Goal: Task Accomplishment & Management: Use online tool/utility

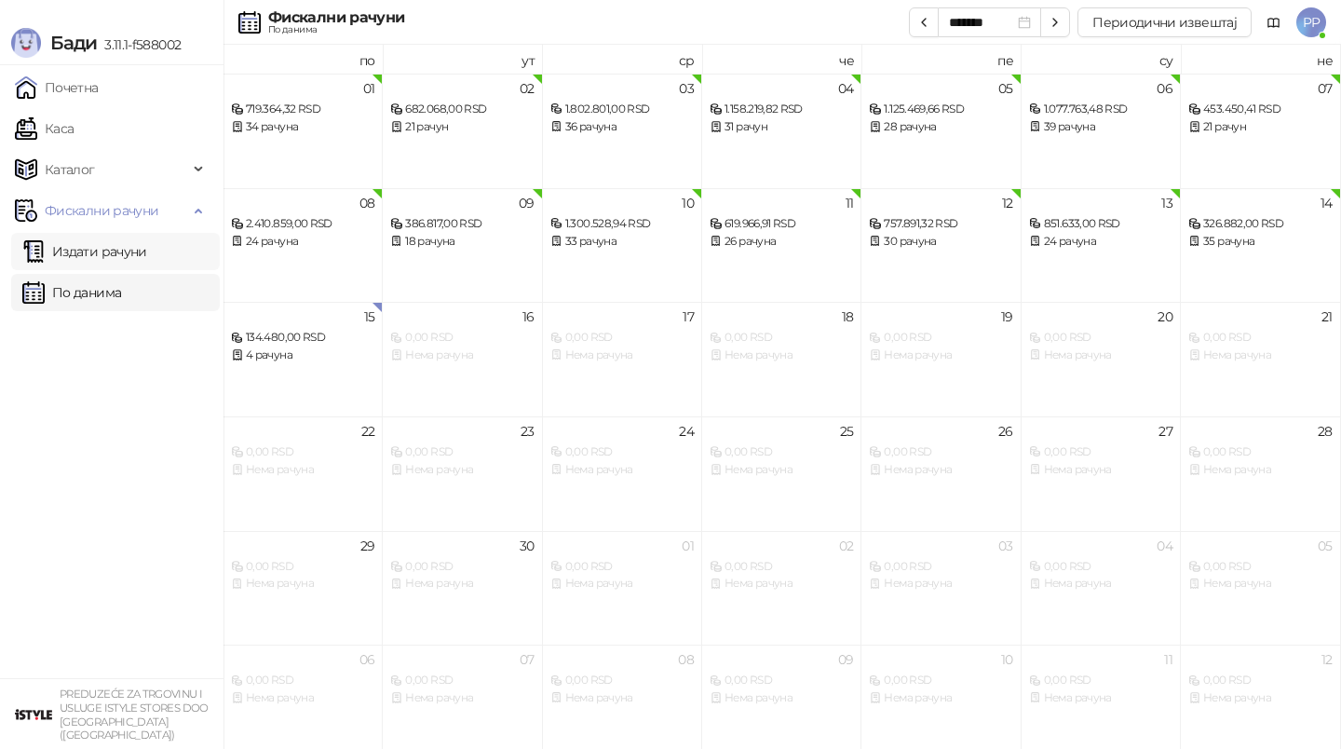
click at [118, 243] on link "Издати рачуни" at bounding box center [84, 251] width 125 height 37
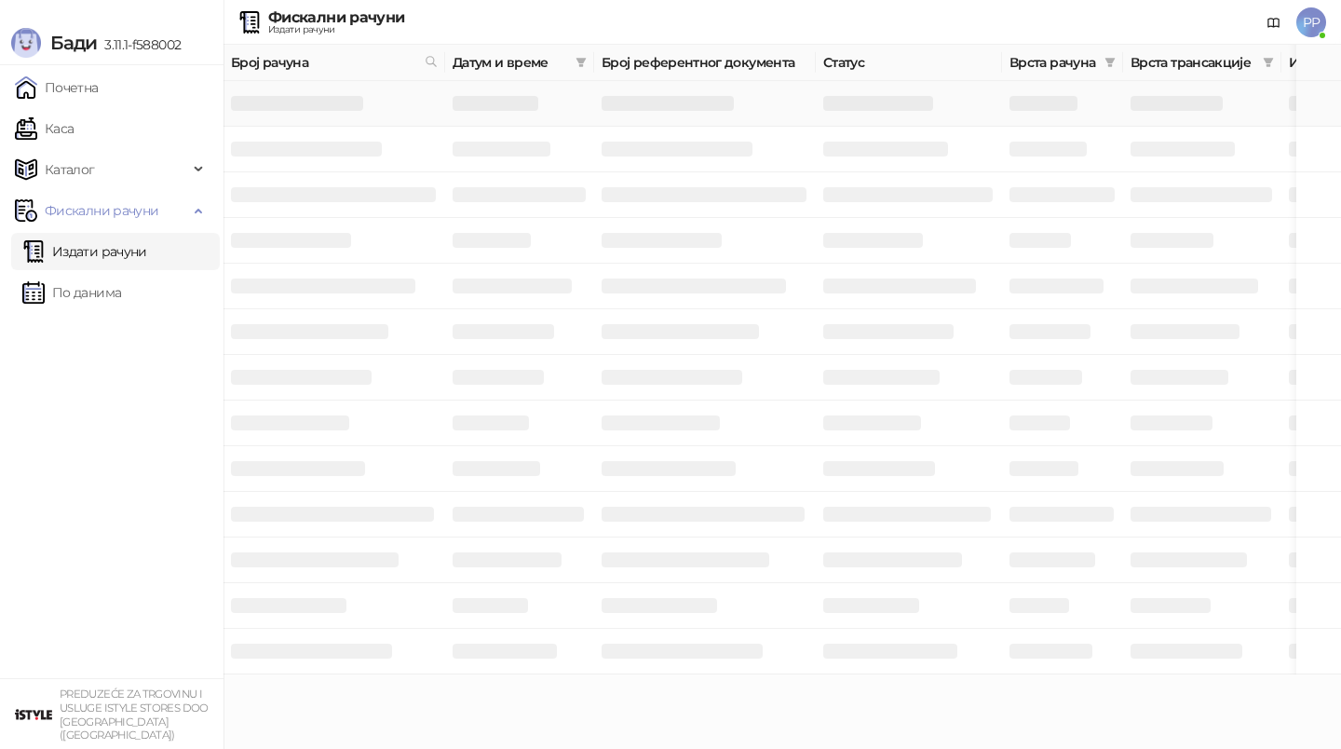
click at [329, 101] on h3 at bounding box center [297, 103] width 132 height 15
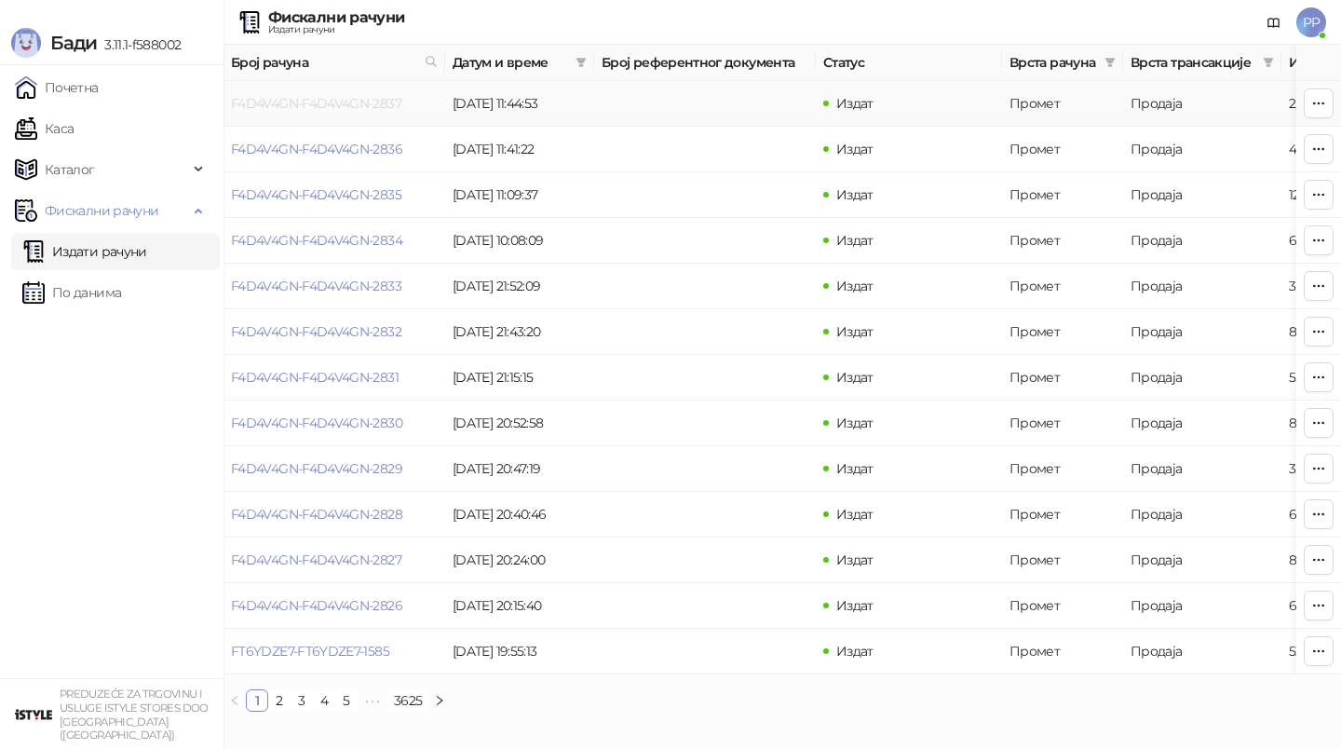
click at [316, 100] on link "F4D4V4GN-F4D4V4GN-2837" at bounding box center [316, 103] width 170 height 17
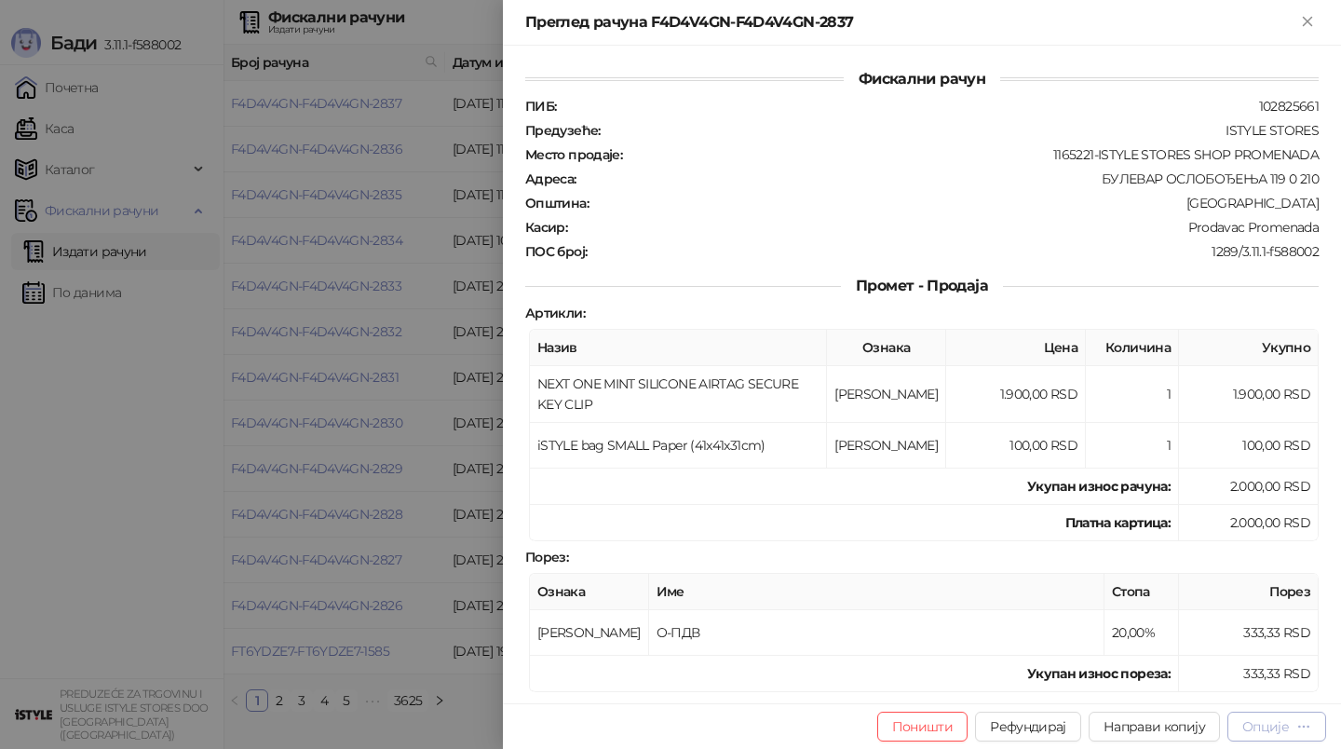
click at [1306, 715] on button "Опције" at bounding box center [1276, 727] width 99 height 30
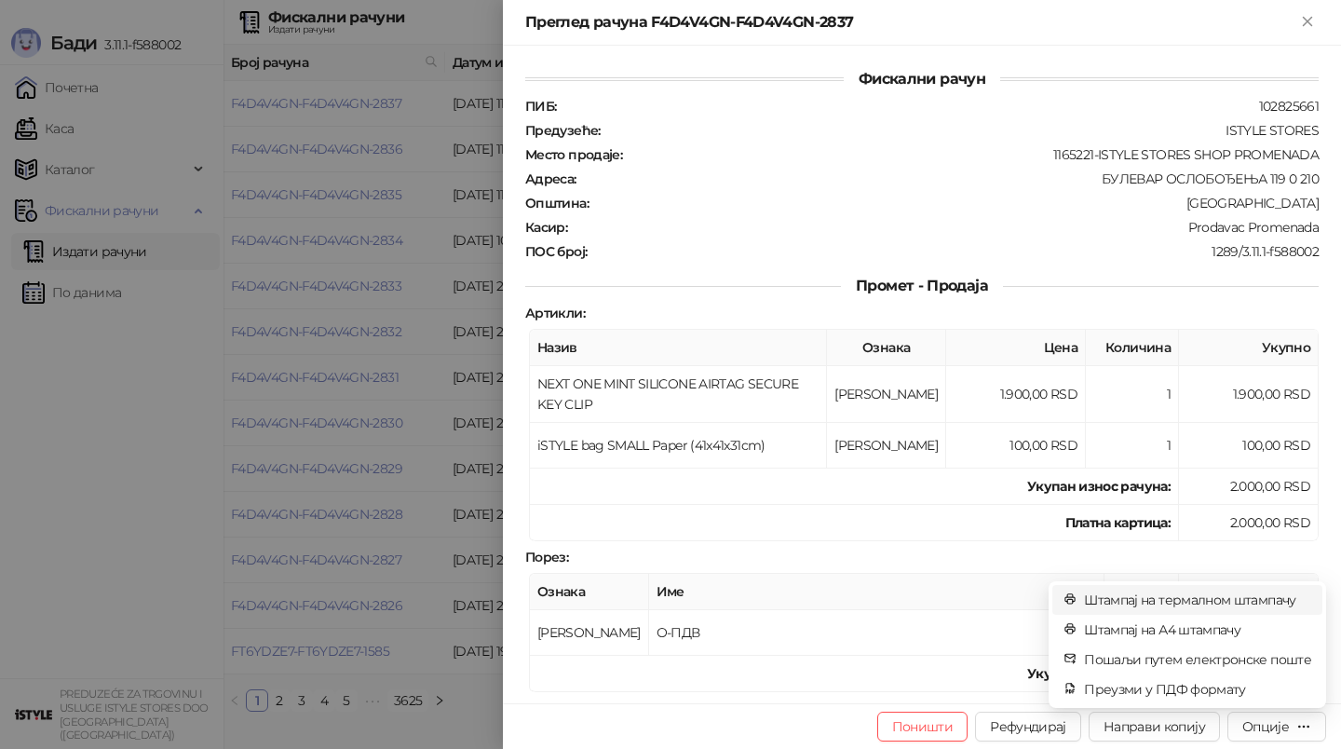
click at [1185, 596] on span "Штампај на термалном штампачу" at bounding box center [1197, 600] width 227 height 20
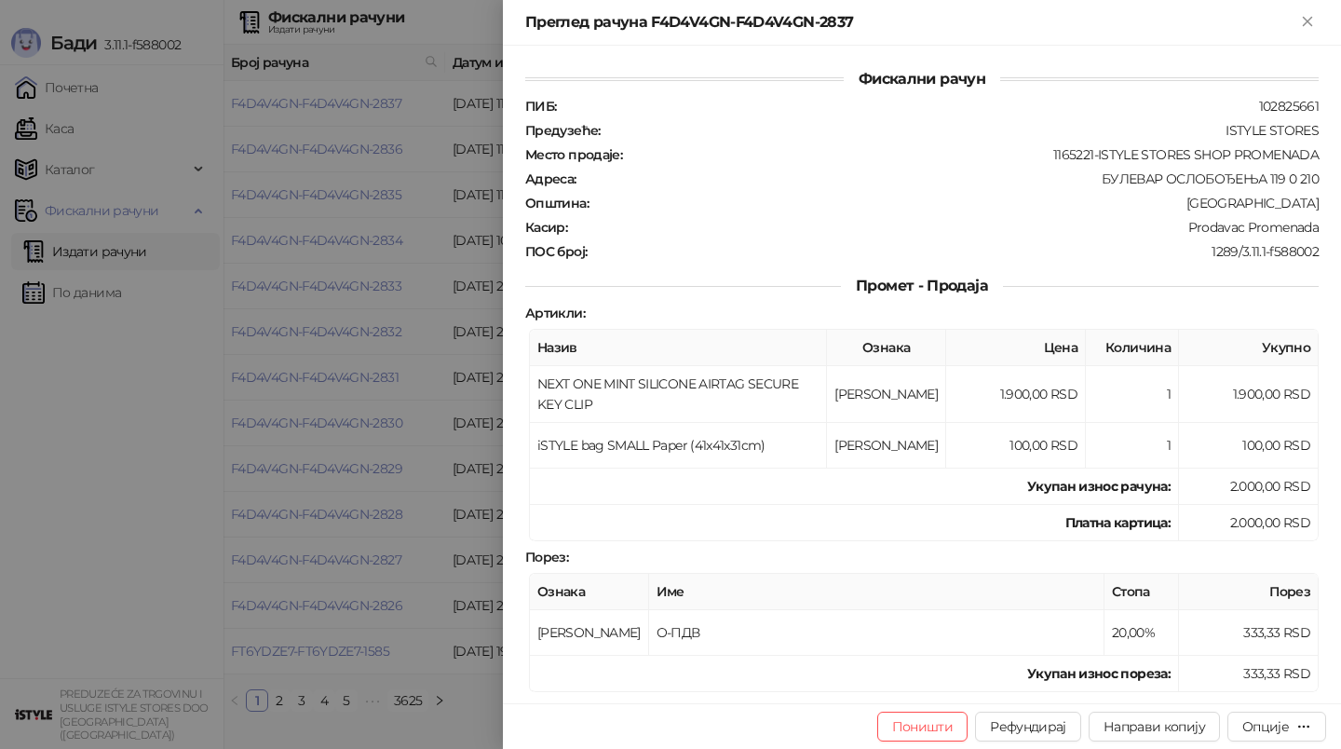
click at [313, 162] on div at bounding box center [670, 374] width 1341 height 749
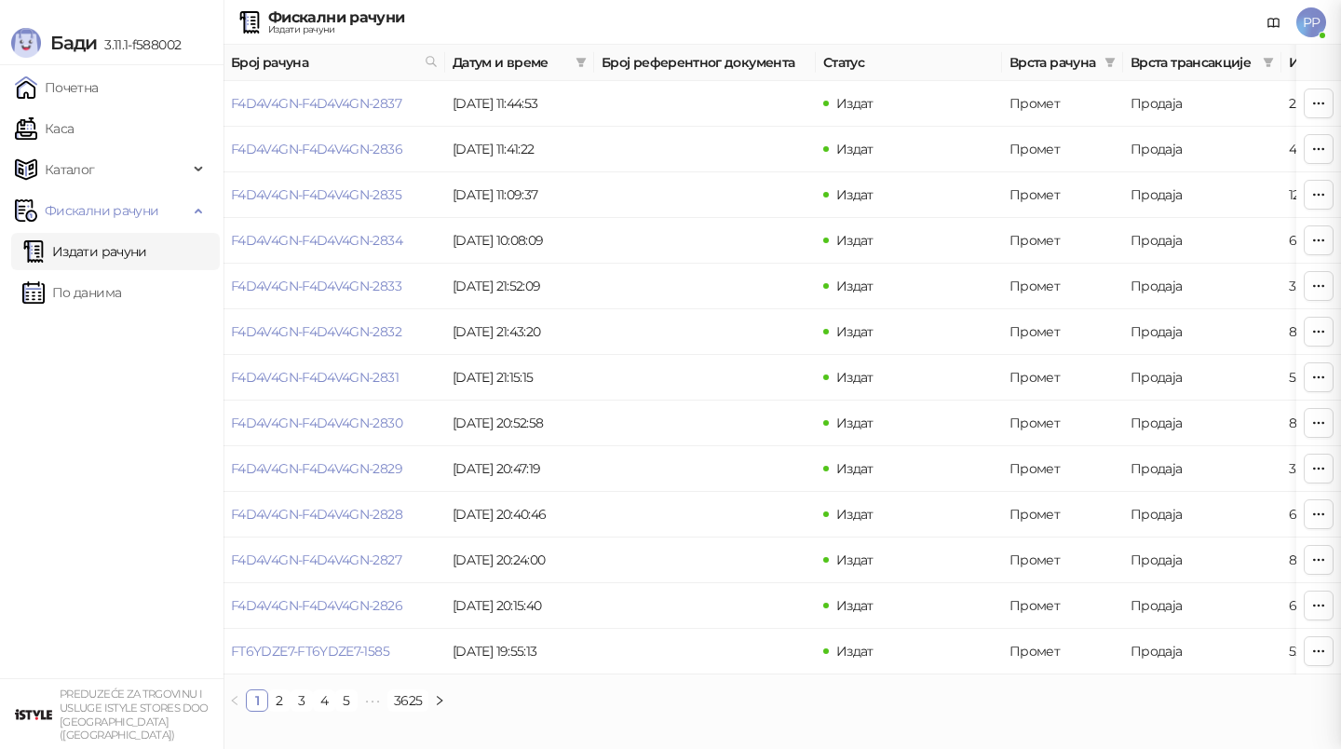
click at [152, 128] on div at bounding box center [670, 374] width 1341 height 749
click at [74, 128] on link "Каса" at bounding box center [44, 128] width 59 height 37
